Goal: Task Accomplishment & Management: Manage account settings

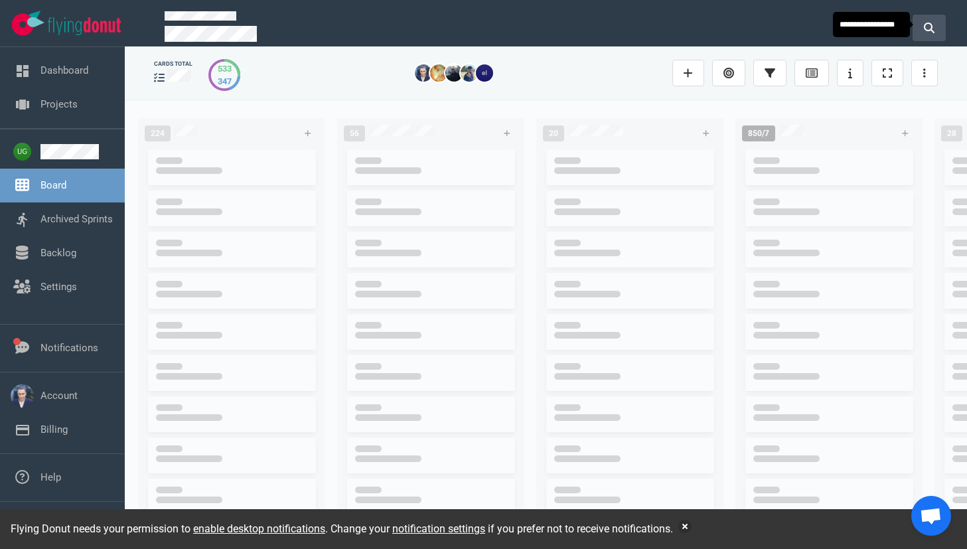
click at [924, 30] on icon at bounding box center [929, 28] width 11 height 11
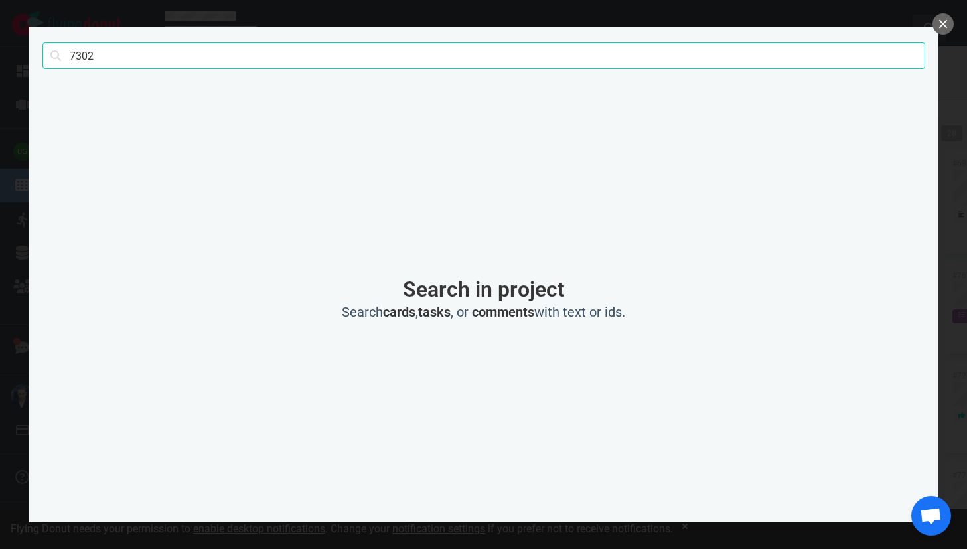
click button "Search" at bounding box center [0, 0] width 0 height 0
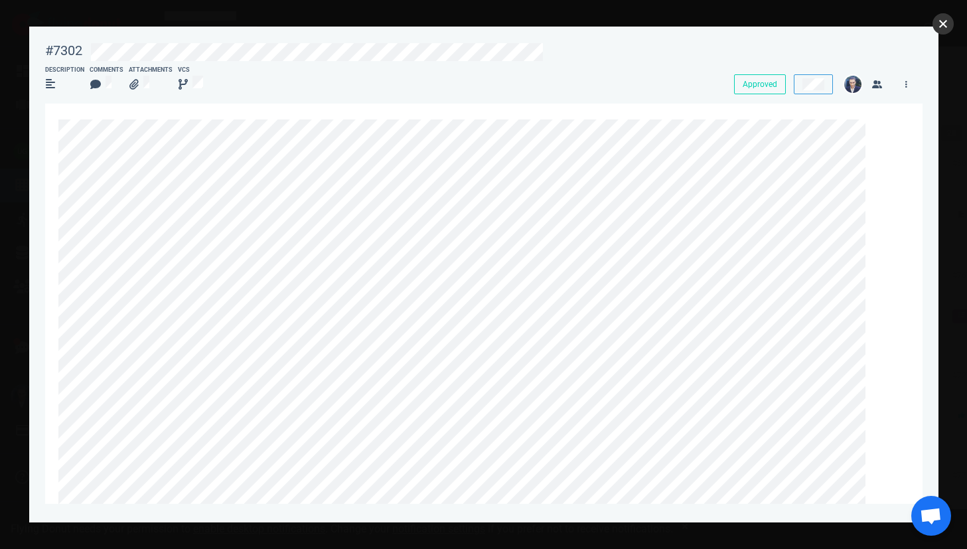
click at [942, 21] on button "close" at bounding box center [942, 23] width 21 height 21
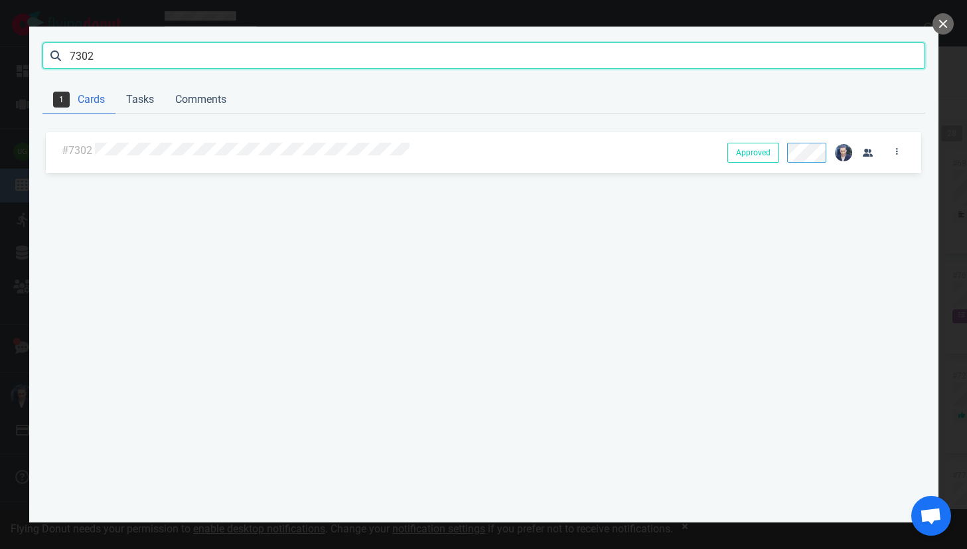
click at [82, 57] on input "7302" at bounding box center [483, 55] width 883 height 27
paste input "749"
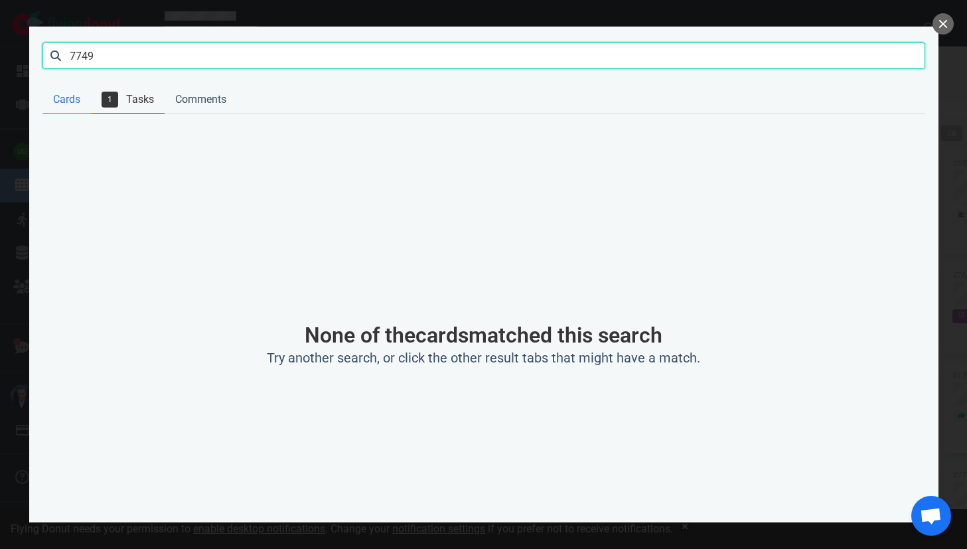
type input "7749"
click at [138, 99] on link "1 Tasks" at bounding box center [128, 99] width 74 height 27
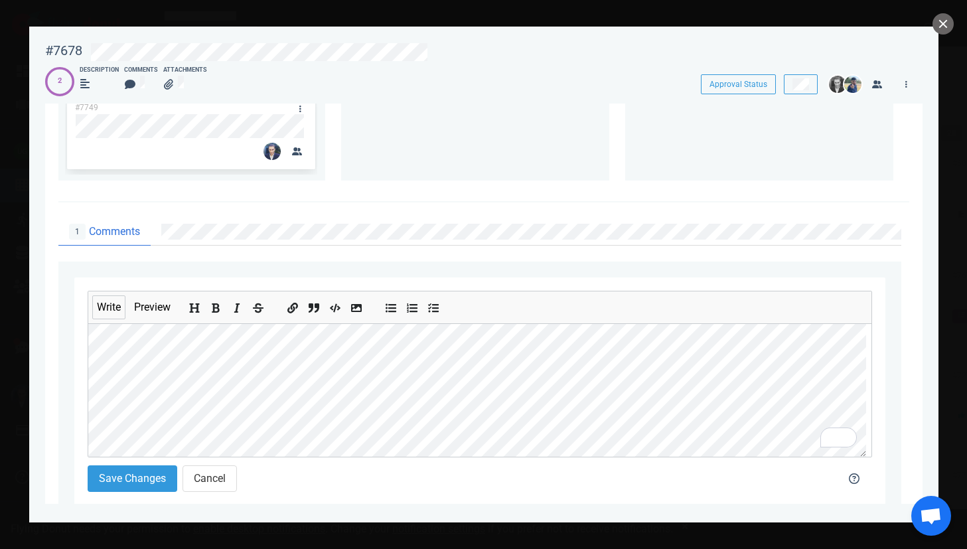
scroll to position [794, 0]
click at [339, 314] on icon "Insert code" at bounding box center [335, 308] width 11 height 11
click at [76, 397] on div "Write Preview Save Changes Cancel" at bounding box center [479, 391] width 811 height 229
click at [340, 314] on icon "Insert code" at bounding box center [335, 308] width 11 height 11
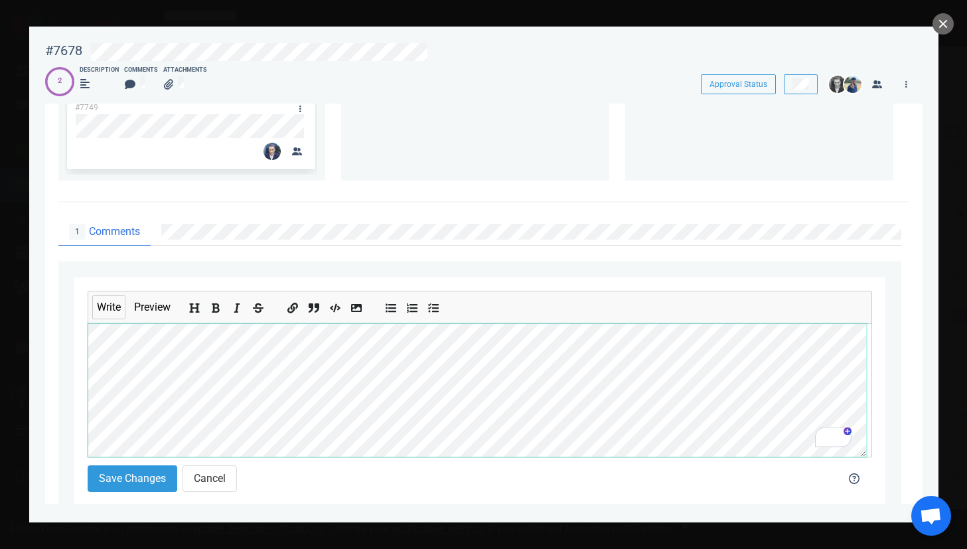
scroll to position [366, 0]
click at [337, 313] on icon "Insert code" at bounding box center [335, 308] width 11 height 11
click at [336, 314] on icon "Insert code" at bounding box center [335, 308] width 11 height 11
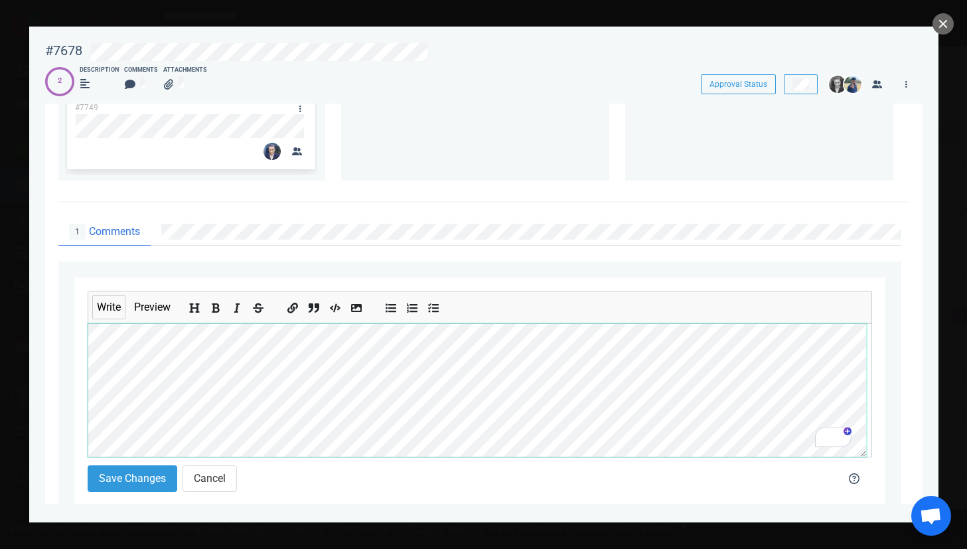
scroll to position [405, 0]
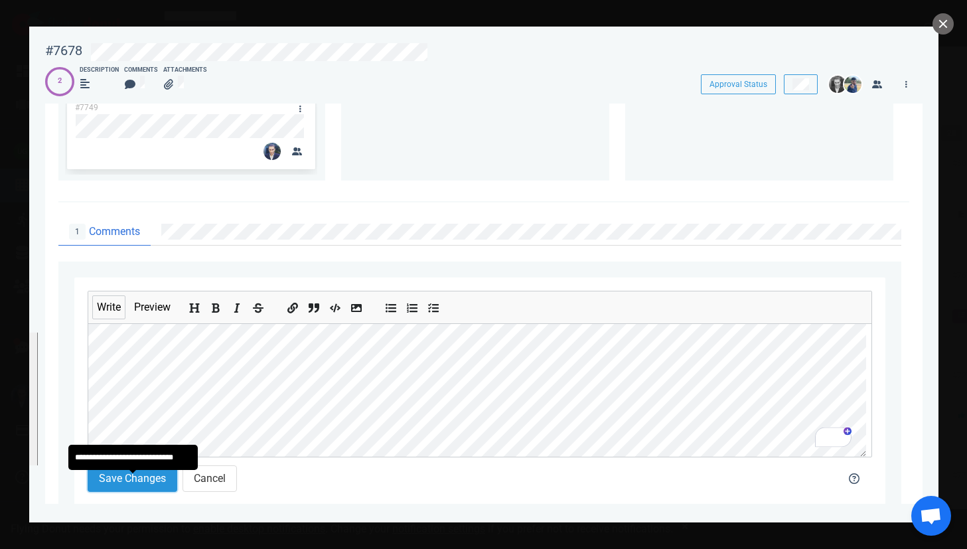
click at [155, 492] on button "Save Changes" at bounding box center [133, 478] width 90 height 27
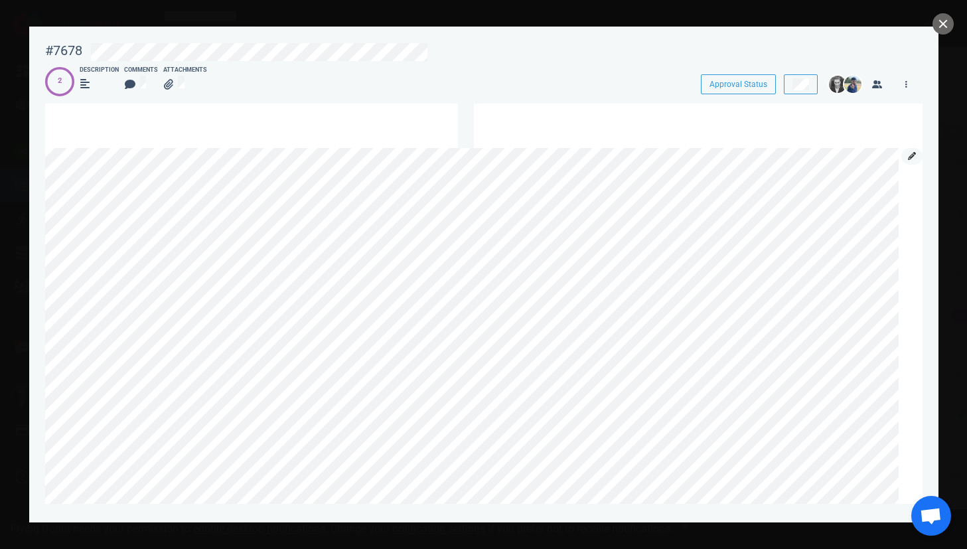
click at [908, 160] on icon at bounding box center [912, 156] width 8 height 8
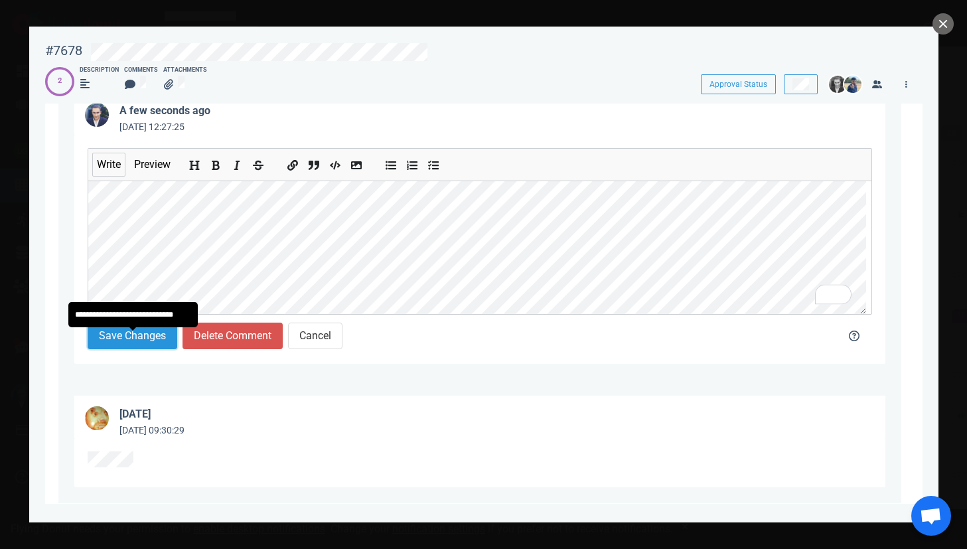
click at [140, 340] on button "Save Changes" at bounding box center [133, 335] width 90 height 27
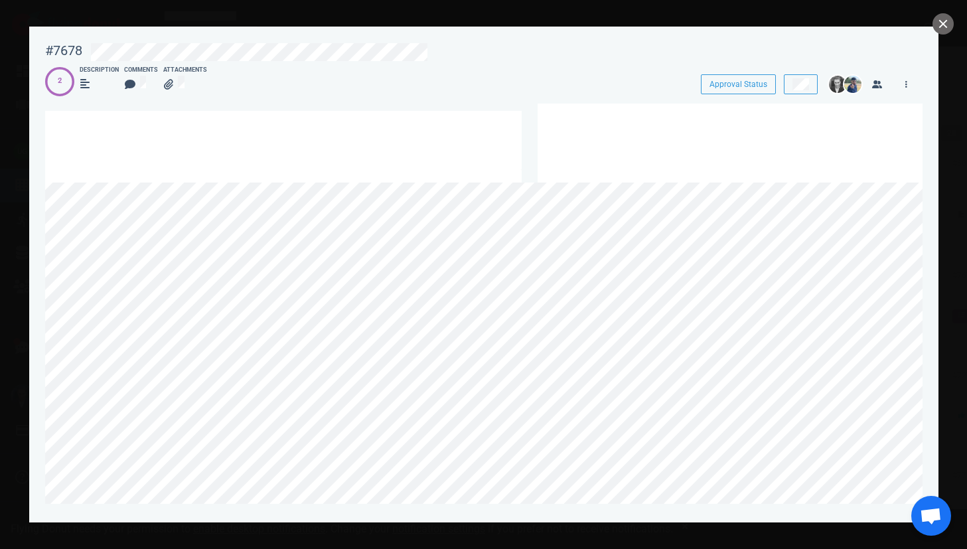
scroll to position [0, 433]
click at [901, 199] on link at bounding box center [911, 190] width 21 height 17
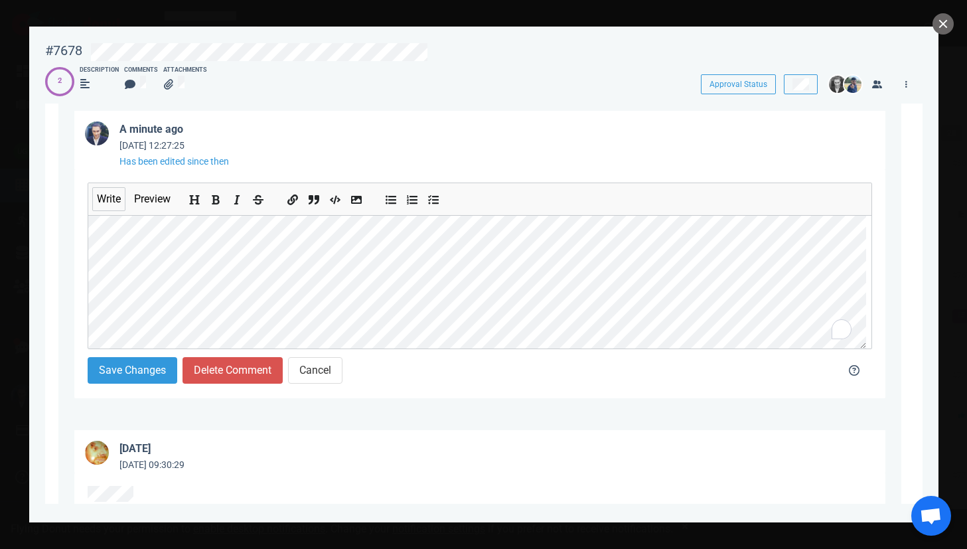
scroll to position [64, 0]
click at [151, 371] on button "Save Changes" at bounding box center [133, 370] width 90 height 27
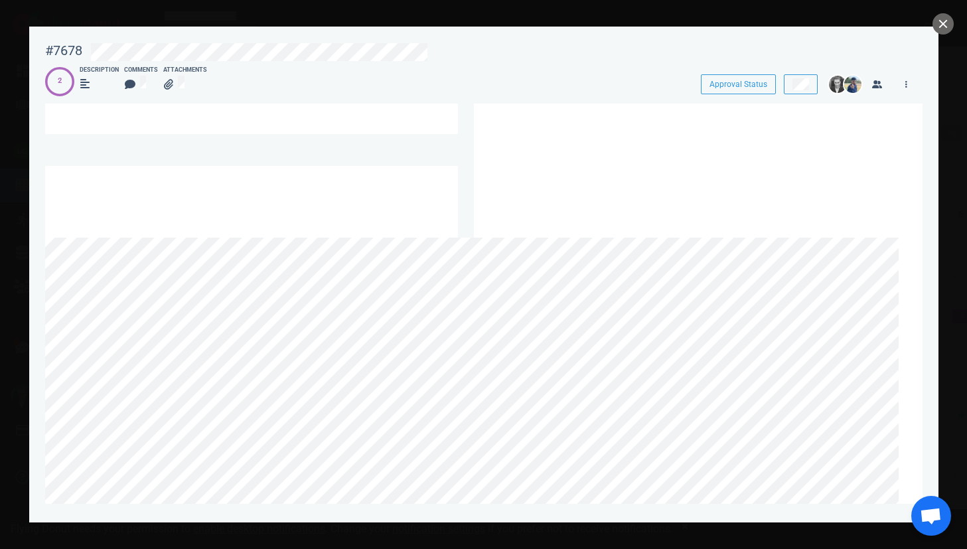
scroll to position [976, 0]
click at [906, 261] on link at bounding box center [911, 257] width 21 height 17
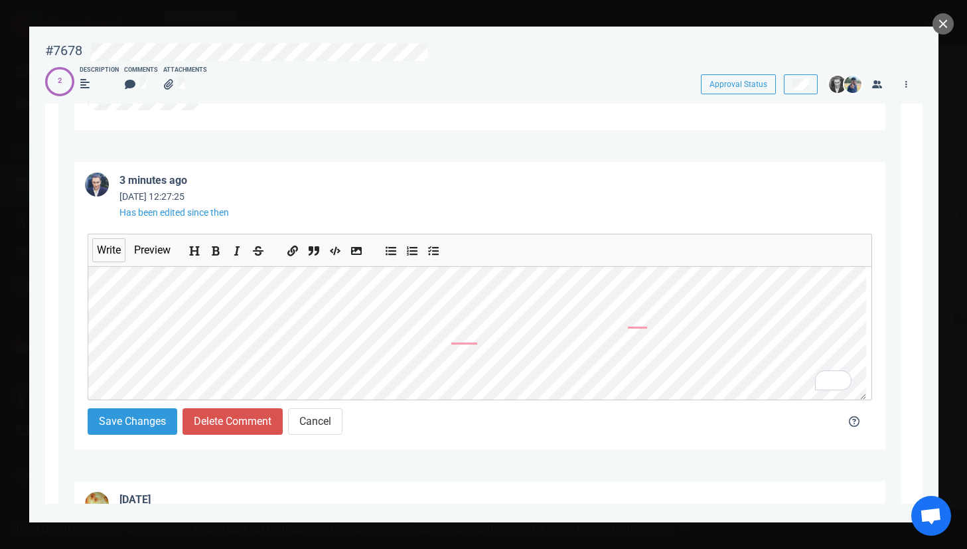
scroll to position [677, 0]
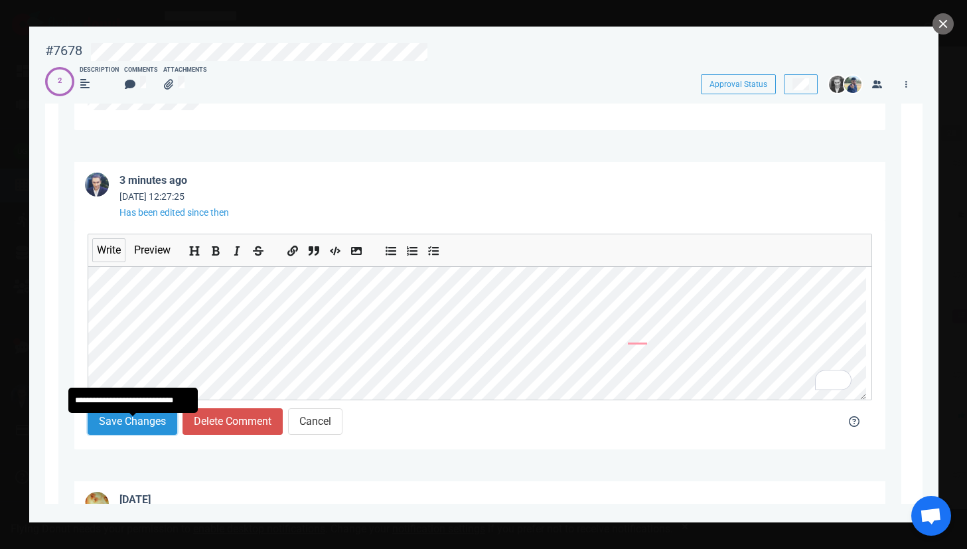
click at [134, 427] on button "Save Changes" at bounding box center [133, 421] width 90 height 27
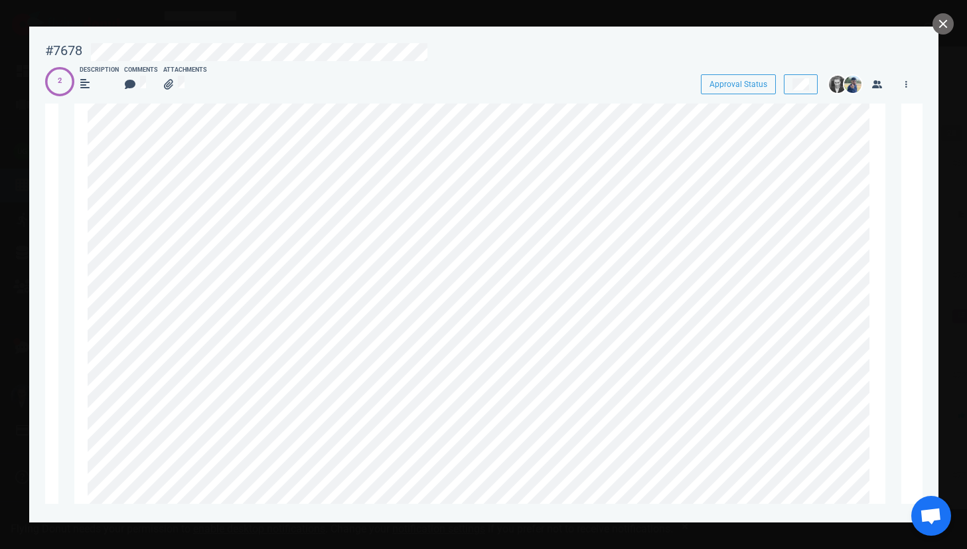
scroll to position [1082, 0]
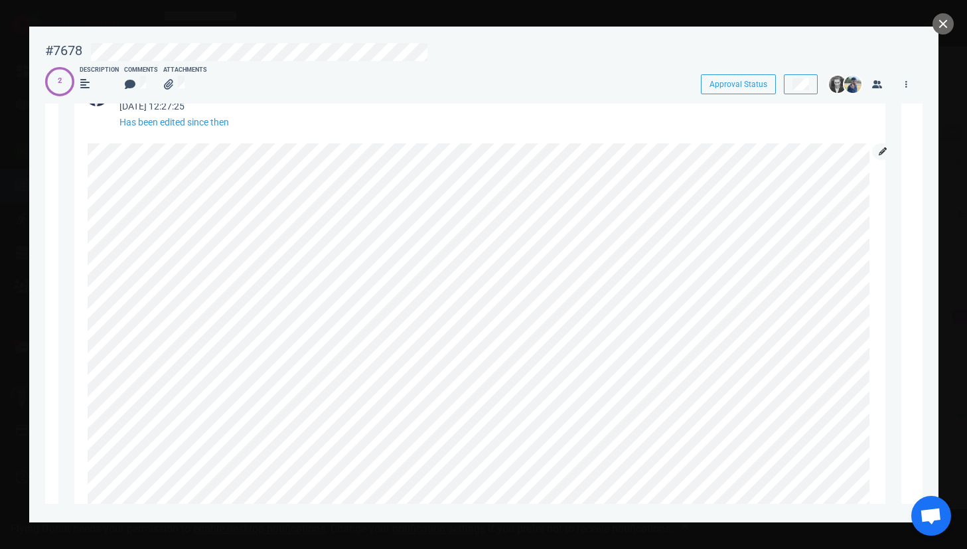
click at [877, 160] on link at bounding box center [882, 151] width 21 height 17
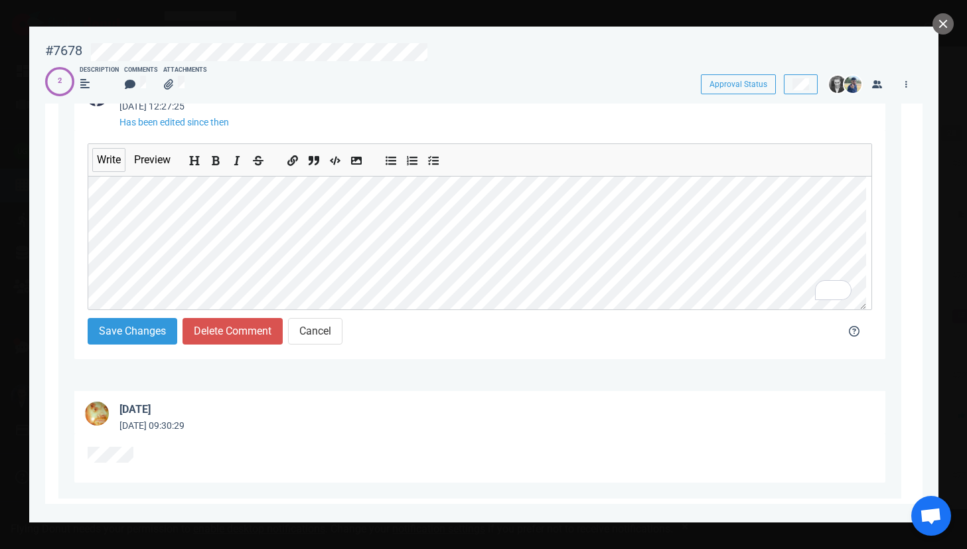
scroll to position [441, 0]
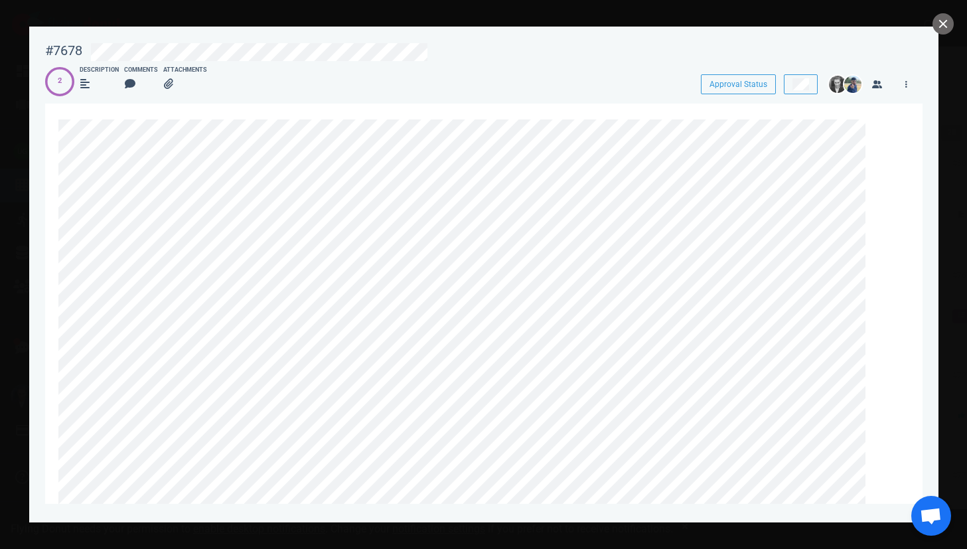
scroll to position [1045, 0]
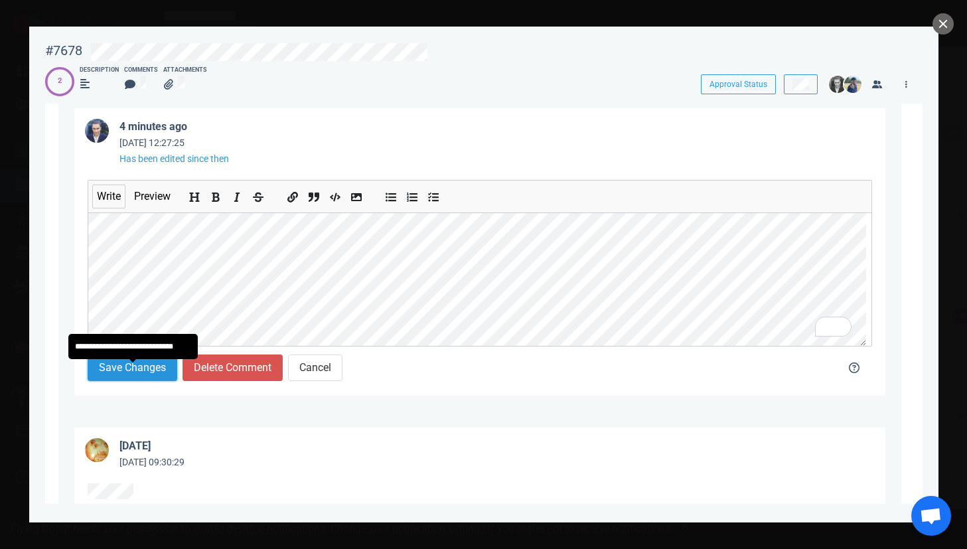
click at [164, 367] on button "Save Changes" at bounding box center [133, 367] width 90 height 27
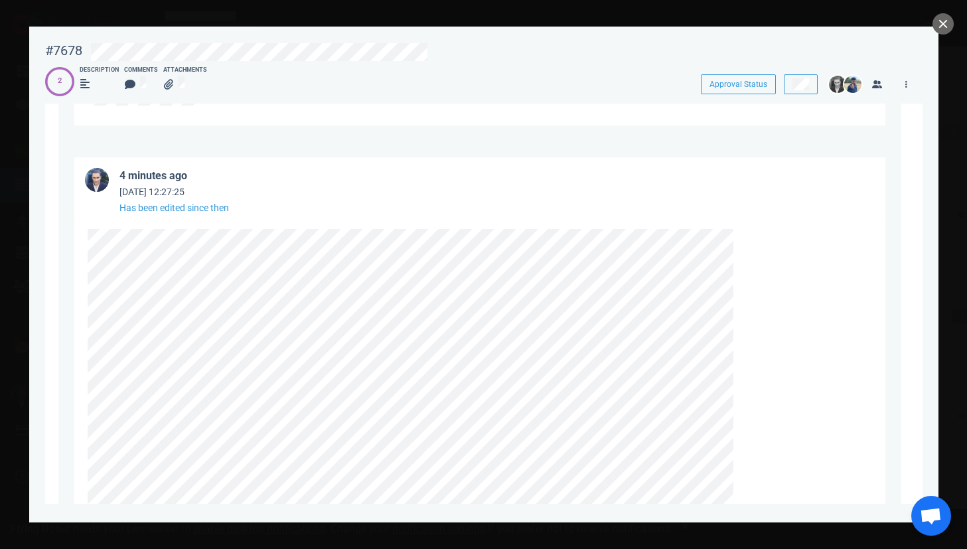
scroll to position [989, 0]
click at [66, 50] on div "#7678" at bounding box center [63, 50] width 37 height 17
copy div "7678"
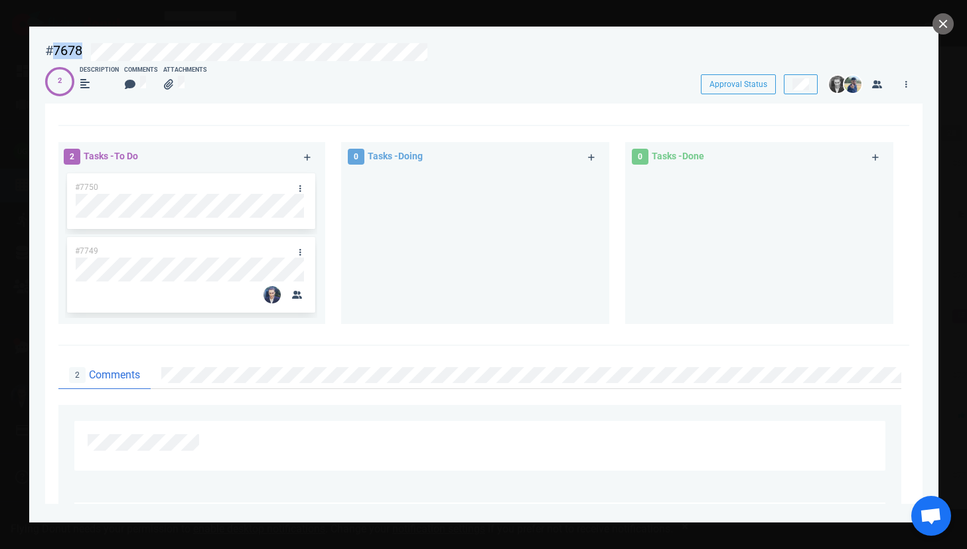
scroll to position [650, 0]
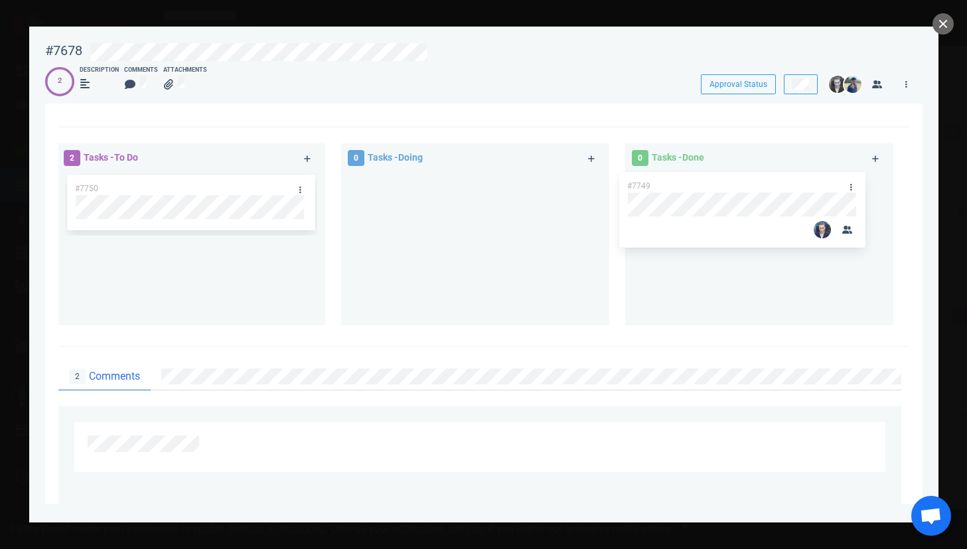
drag, startPoint x: 196, startPoint y: 252, endPoint x: 748, endPoint y: 184, distance: 556.2
click at [748, 184] on div "2 Tasks - To Do #7750 #7749 #7749 0 Tasks - Doing 0 Tasks - Done" at bounding box center [479, 236] width 859 height 202
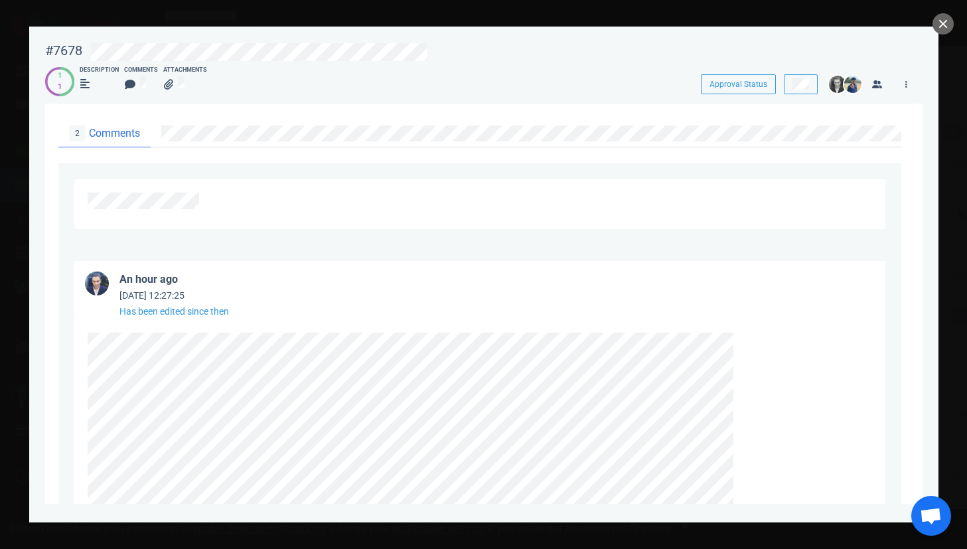
scroll to position [969, 0]
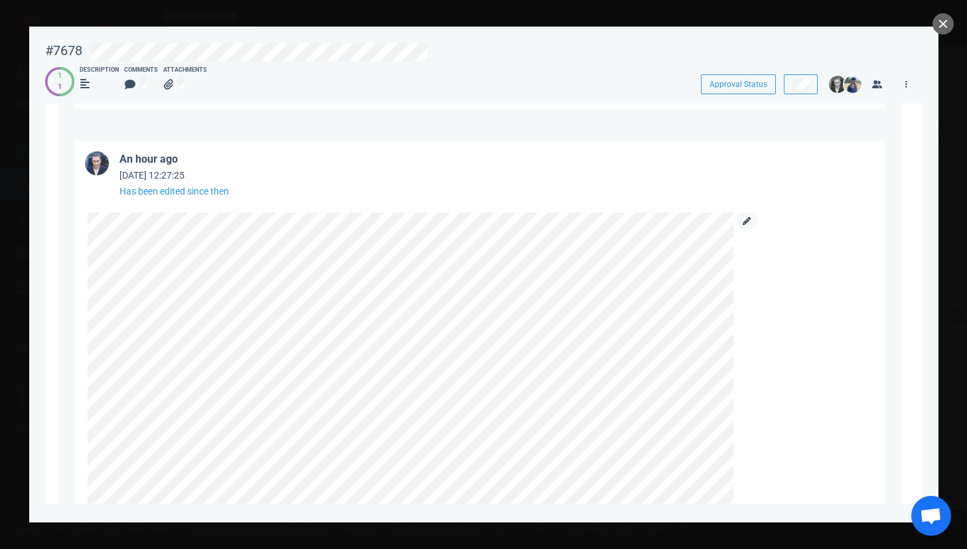
click at [744, 225] on icon at bounding box center [747, 221] width 8 height 8
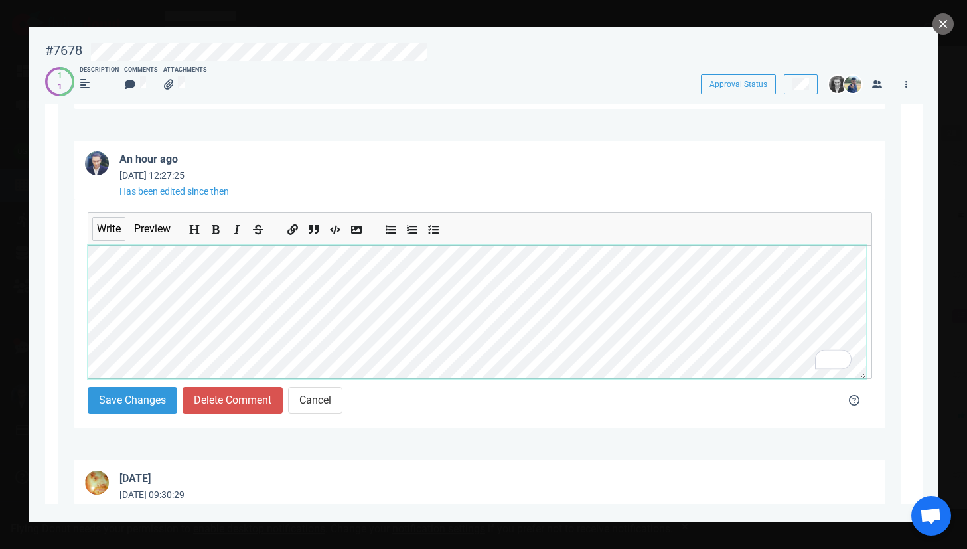
scroll to position [271, 0]
click at [145, 402] on button "Save Changes" at bounding box center [133, 400] width 90 height 27
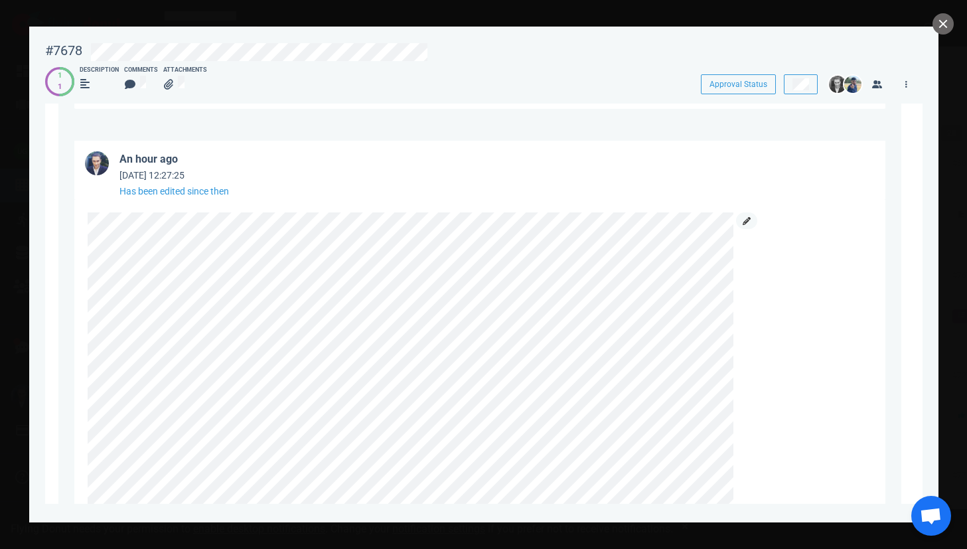
click at [748, 225] on icon at bounding box center [747, 221] width 8 height 8
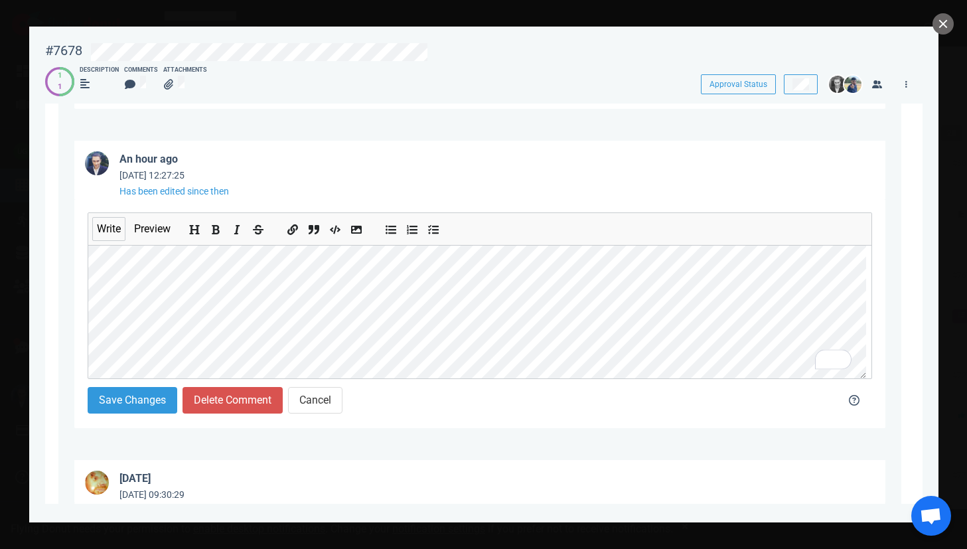
scroll to position [969, 0]
click at [141, 407] on button "Save Changes" at bounding box center [133, 400] width 90 height 27
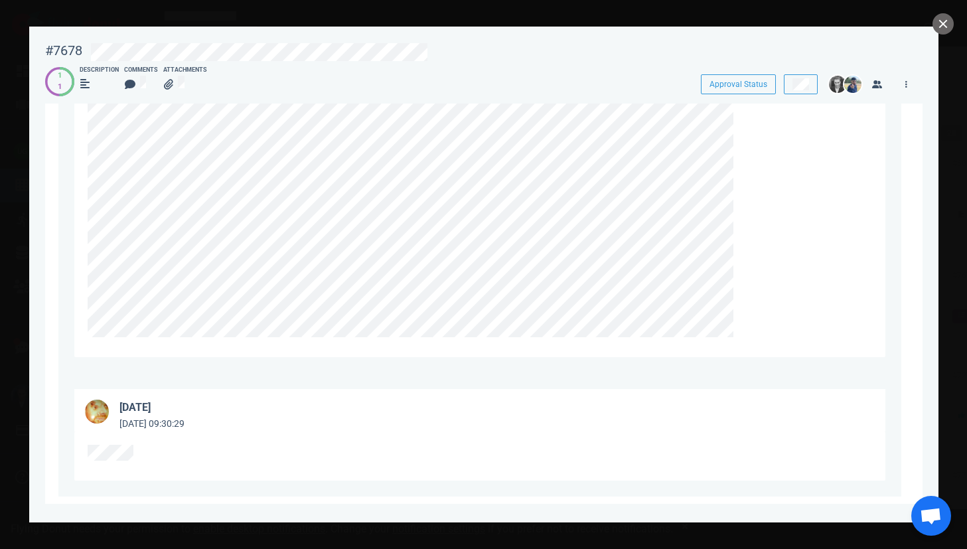
scroll to position [1482, 0]
